Goal: Navigation & Orientation: Find specific page/section

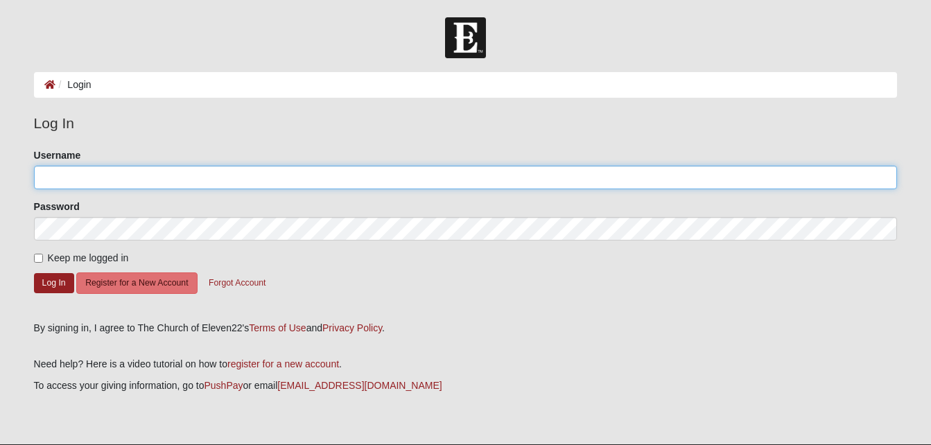
type input "[EMAIL_ADDRESS][DOMAIN_NAME]"
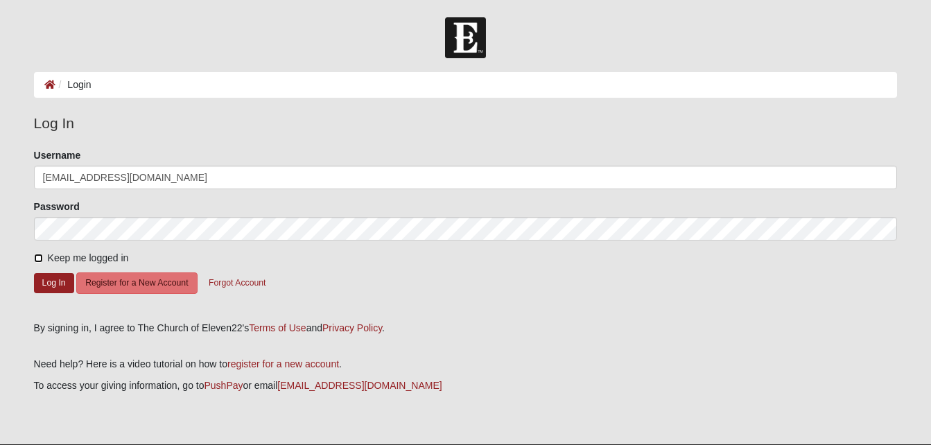
click at [38, 257] on input "Keep me logged in" at bounding box center [38, 258] width 9 height 9
checkbox input "true"
click at [49, 285] on button "Log In" at bounding box center [54, 283] width 40 height 20
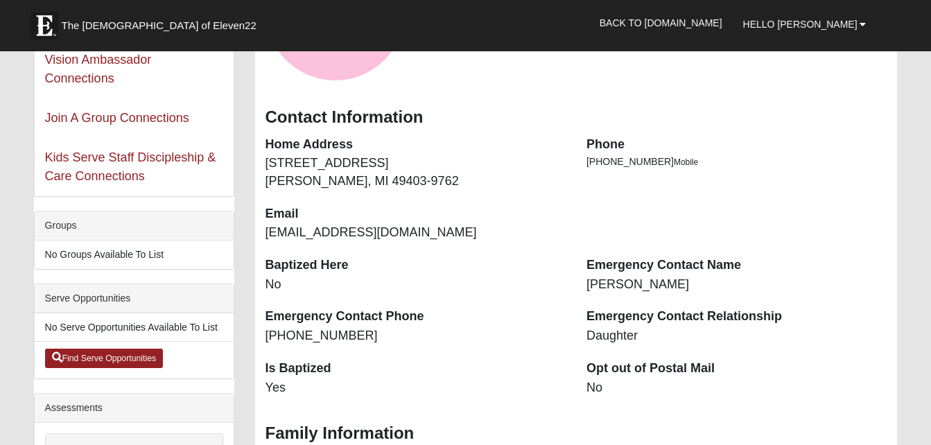
scroll to position [184, 0]
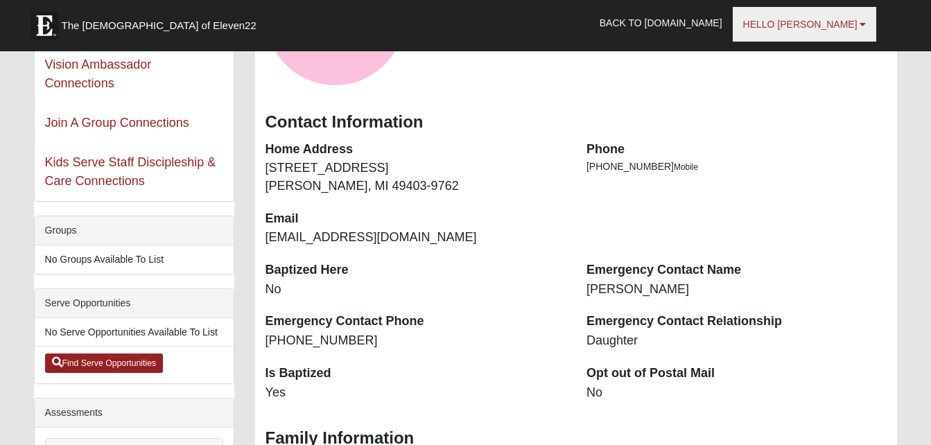
click at [830, 26] on span "Hello [PERSON_NAME]" at bounding box center [800, 24] width 114 height 11
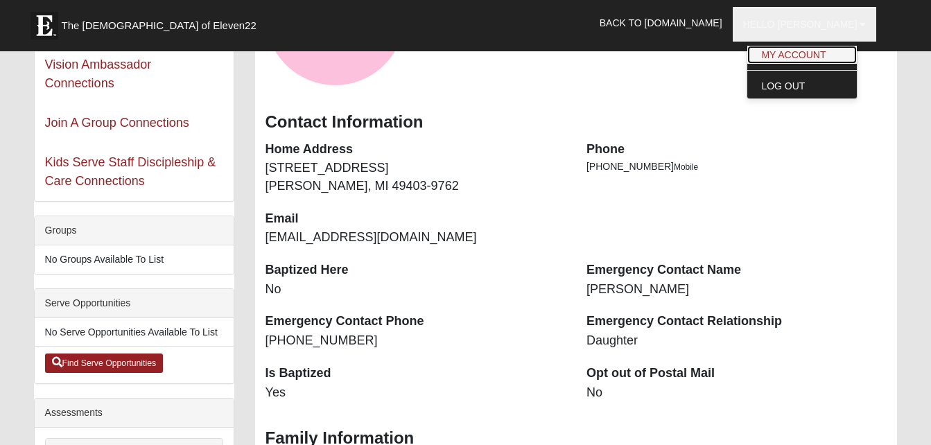
click at [825, 46] on link "My Account" at bounding box center [801, 55] width 109 height 18
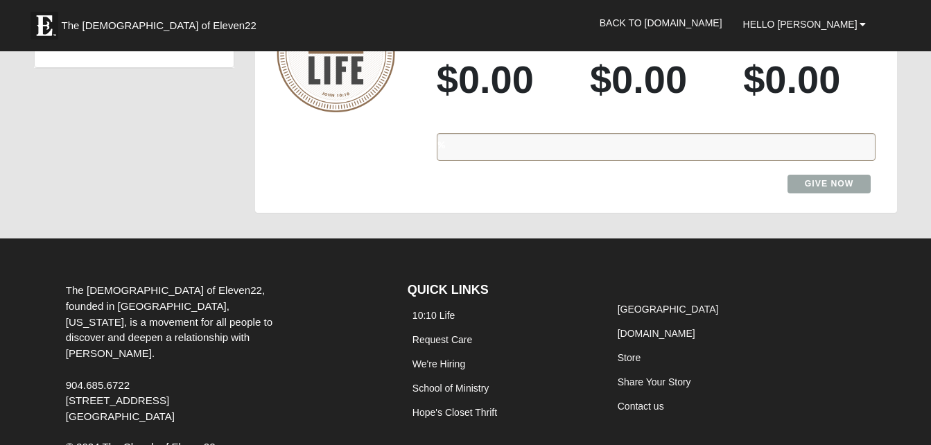
scroll to position [1154, 0]
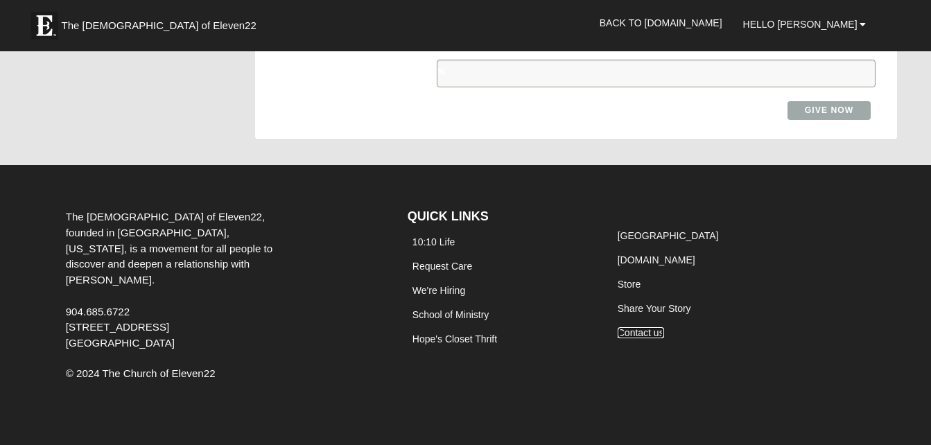
click at [631, 329] on link "Contact us" at bounding box center [640, 332] width 46 height 11
